Goal: Book appointment/travel/reservation

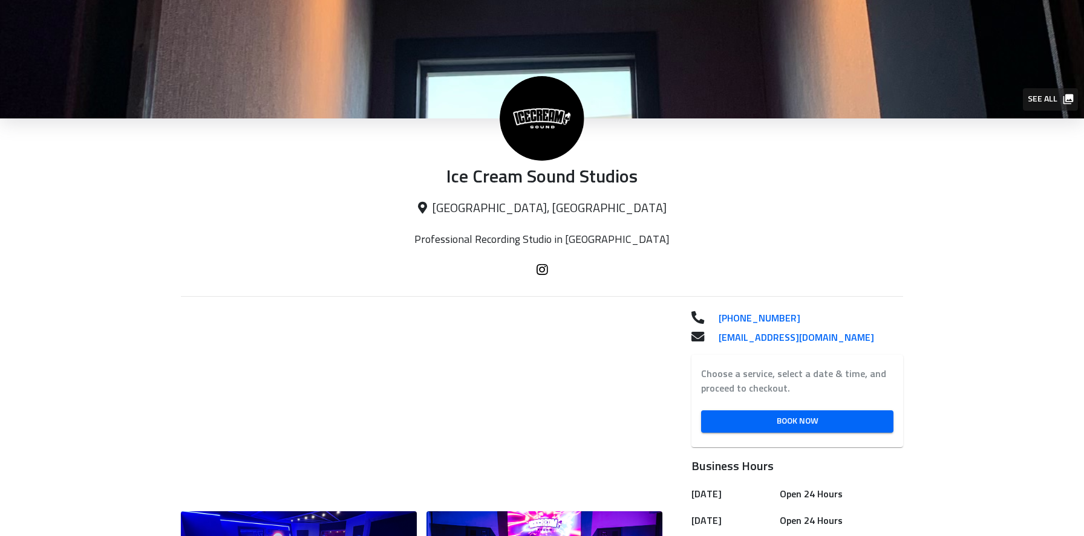
scroll to position [363, 0]
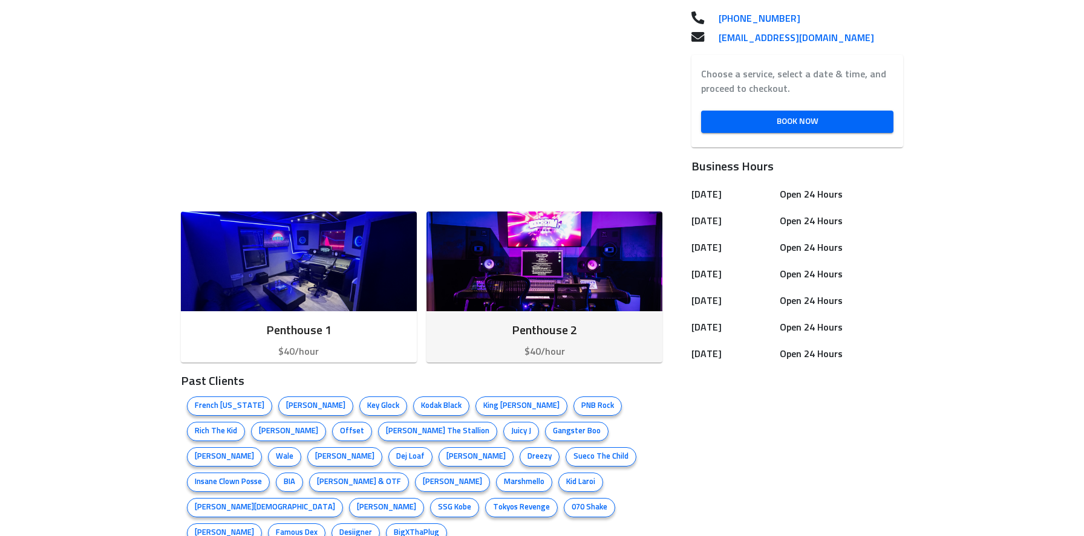
click at [541, 325] on h6 "Penthouse 2" at bounding box center [544, 330] width 217 height 19
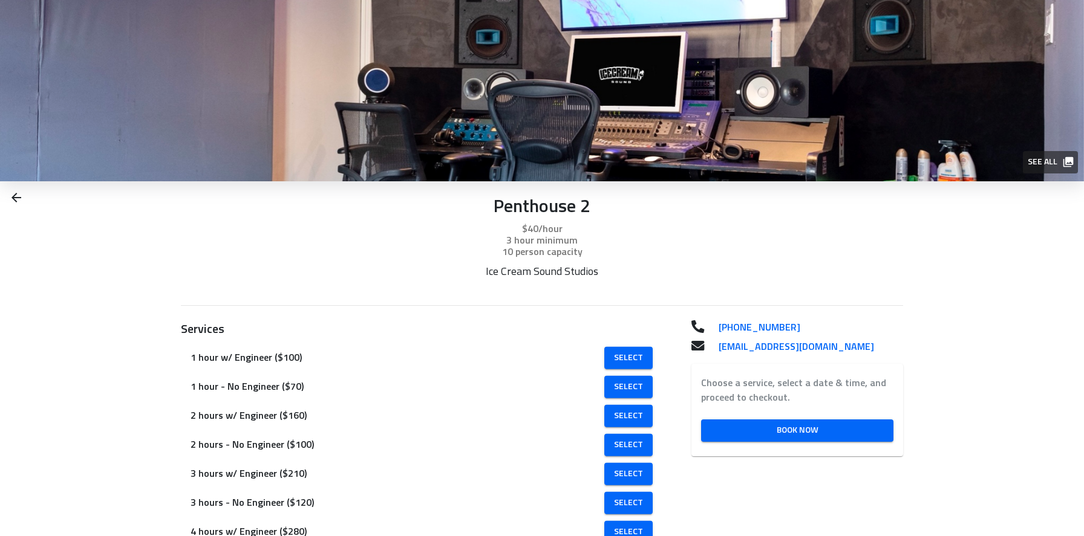
click at [576, 137] on img at bounding box center [542, 90] width 1084 height 181
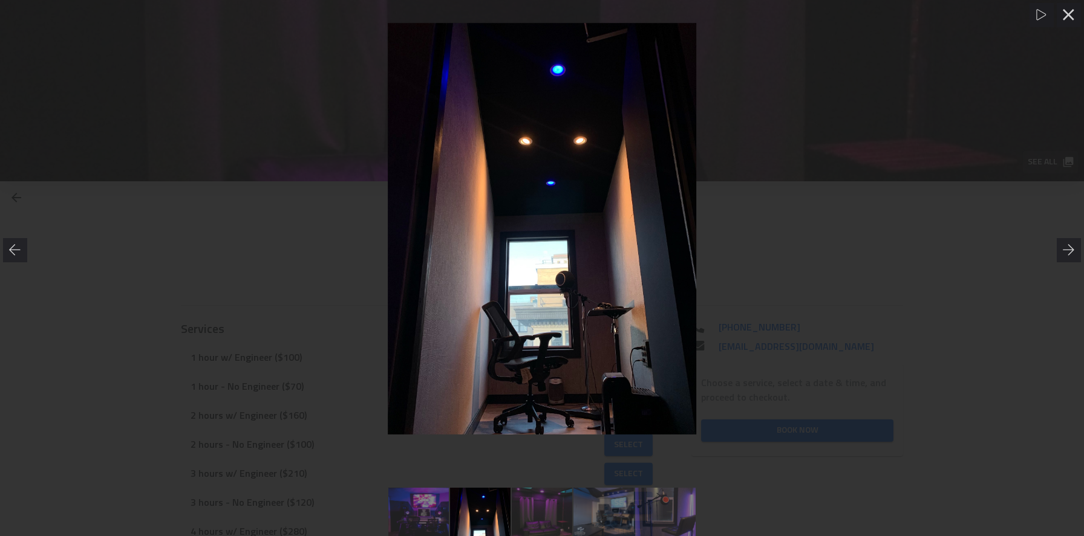
click at [798, 339] on div at bounding box center [542, 229] width 1084 height 412
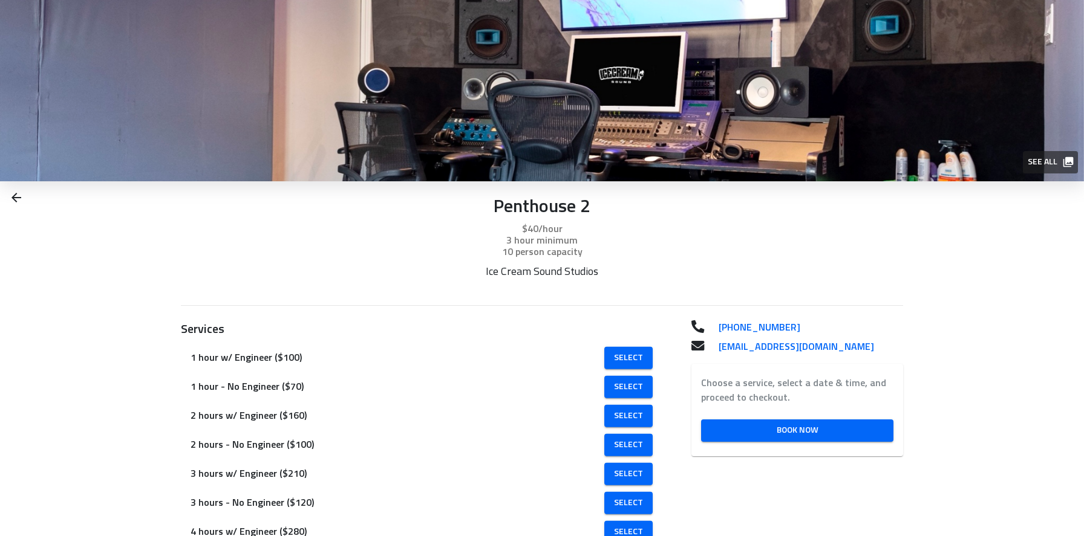
click at [561, 137] on img at bounding box center [542, 90] width 1084 height 181
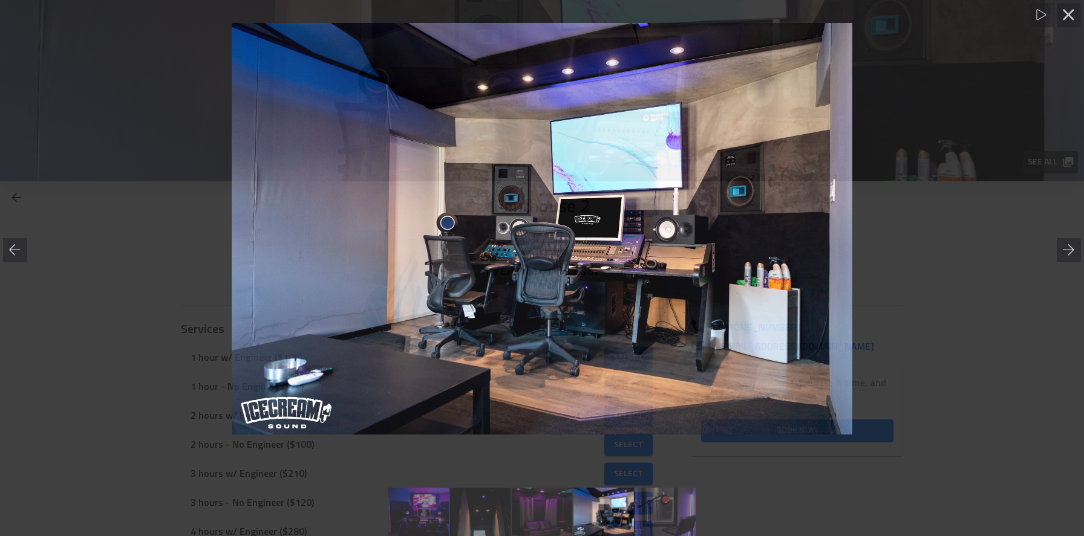
click at [168, 125] on div at bounding box center [542, 229] width 1084 height 412
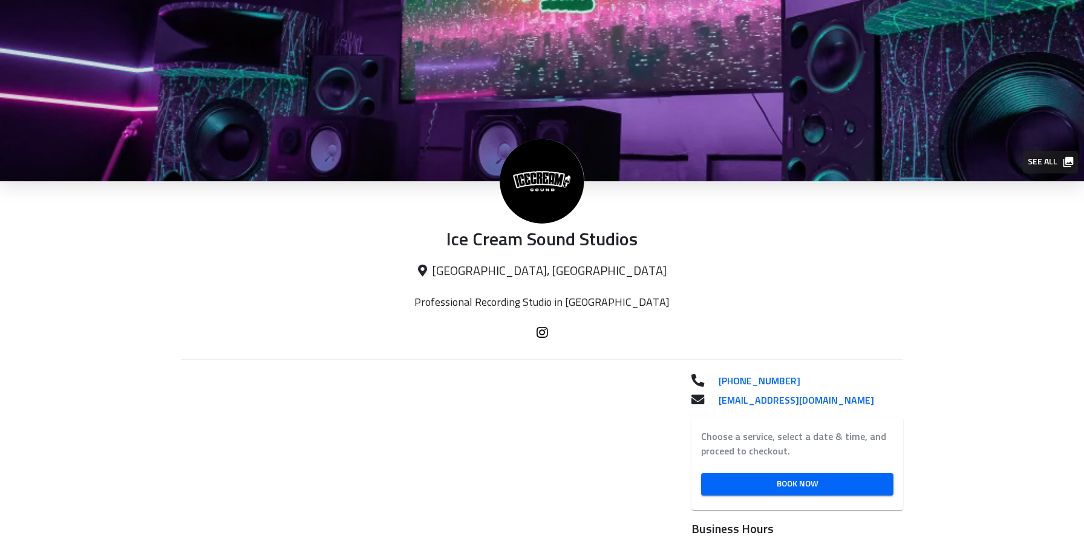
click at [555, 172] on img at bounding box center [542, 181] width 85 height 85
click at [530, 239] on p "Ice Cream Sound Studios" at bounding box center [542, 241] width 723 height 22
